Goal: Obtain resource: Download file/media

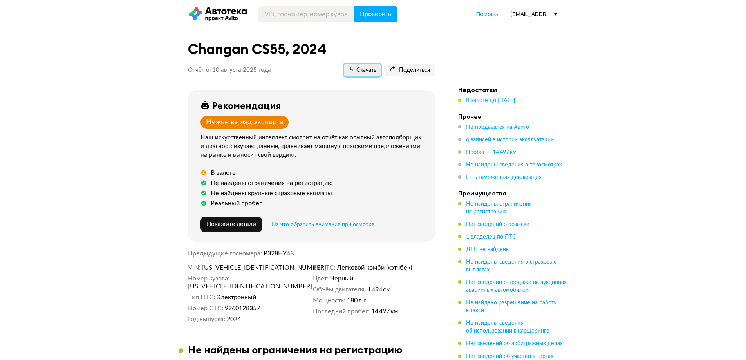
click at [368, 69] on span "Скачать" at bounding box center [362, 70] width 28 height 7
click at [529, 17] on div "[EMAIL_ADDRESS][DOMAIN_NAME]" at bounding box center [533, 13] width 47 height 7
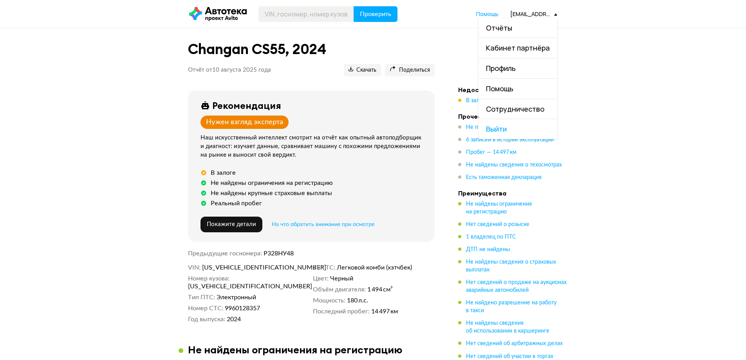
click at [520, 28] on link "Отчёты" at bounding box center [517, 28] width 79 height 20
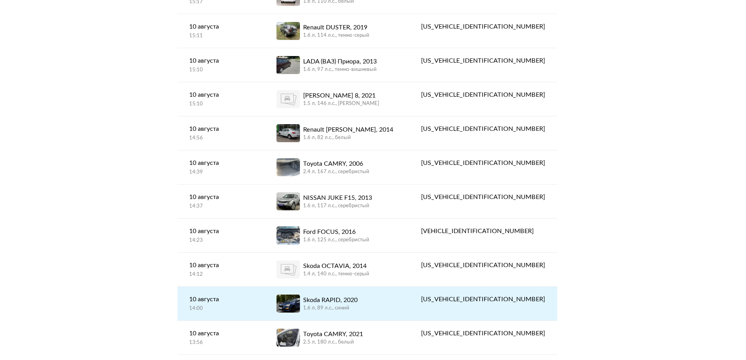
scroll to position [313, 0]
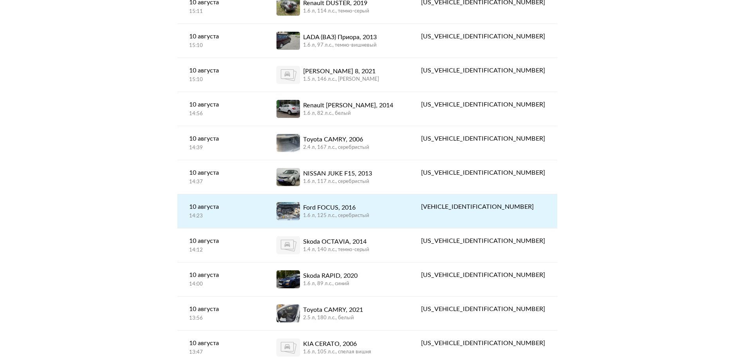
click at [397, 204] on div "Ford FOCUS, 2016 1.6 л, 125 л.c., серебристый" at bounding box center [336, 211] width 121 height 18
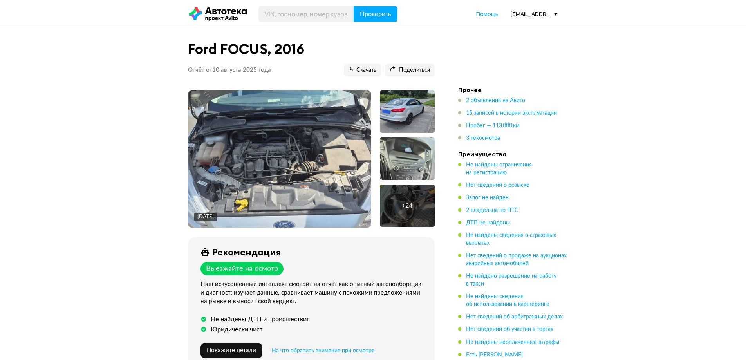
click at [389, 111] on div at bounding box center [407, 111] width 55 height 42
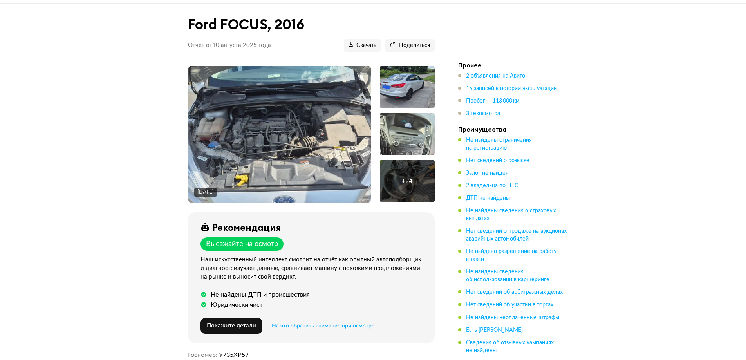
scroll to position [235, 0]
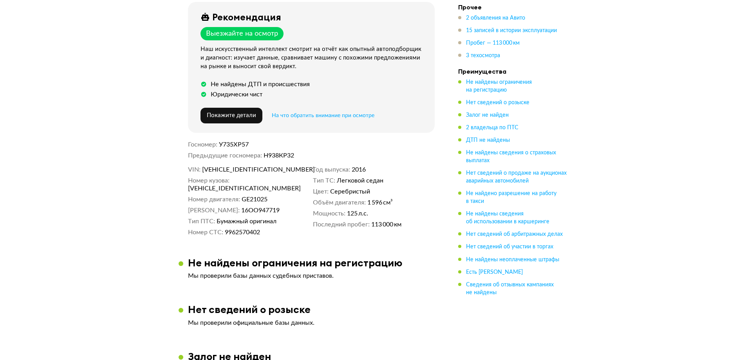
click at [245, 174] on div "VIN [VEHICLE_IDENTIFICATION_NUMBER] Номер кузова [VEHICLE_IDENTIFICATION_NUMBER…" at bounding box center [311, 201] width 247 height 70
click at [247, 170] on span "[VEHICLE_IDENTIFICATION_NUMBER]" at bounding box center [247, 170] width 90 height 8
copy span "[VEHICLE_IDENTIFICATION_NUMBER]"
click at [243, 142] on span "У735ХР57" at bounding box center [234, 144] width 30 height 6
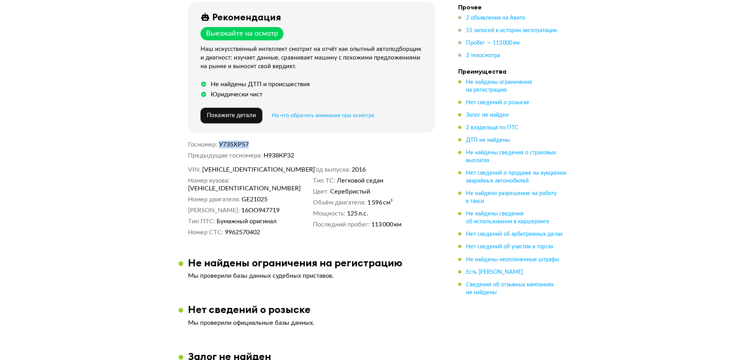
click at [243, 142] on span "У735ХР57" at bounding box center [234, 144] width 30 height 6
copy span "У735ХР57"
click at [247, 228] on span "9962570402" at bounding box center [242, 232] width 35 height 8
copy span "9962570402"
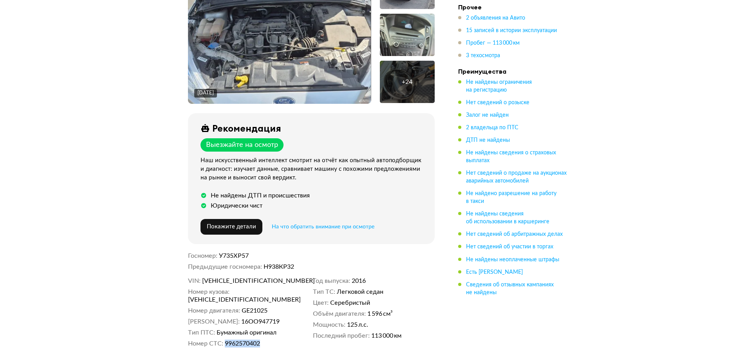
scroll to position [0, 0]
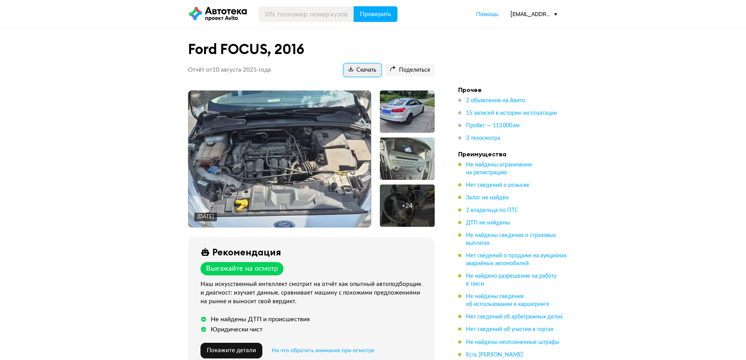
click at [354, 68] on span "Скачать" at bounding box center [362, 70] width 28 height 7
